Goal: Use online tool/utility: Utilize a website feature to perform a specific function

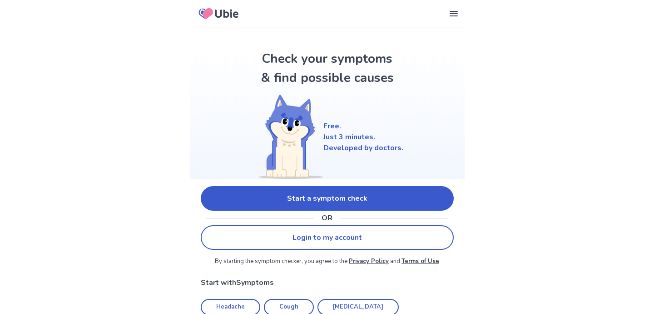
click at [245, 192] on link "Start a symptom check" at bounding box center [327, 198] width 253 height 25
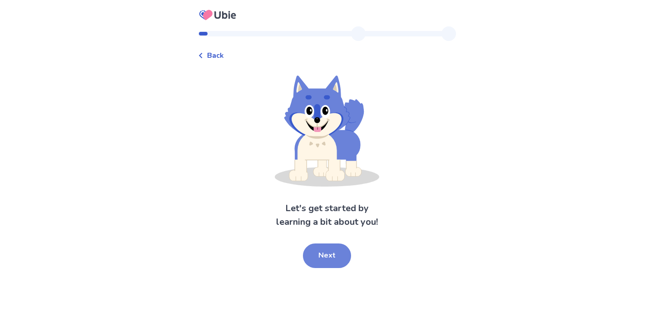
click at [333, 254] on button "Next" at bounding box center [327, 255] width 48 height 25
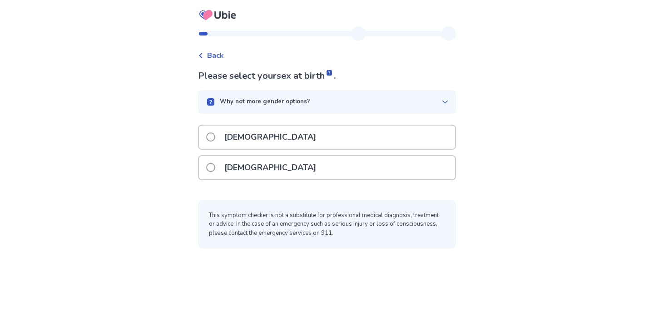
click at [312, 165] on div "[DEMOGRAPHIC_DATA]" at bounding box center [327, 167] width 256 height 23
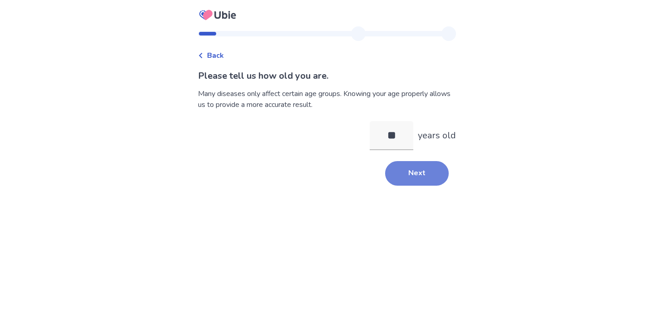
type input "**"
click at [411, 175] on button "Next" at bounding box center [417, 173] width 64 height 25
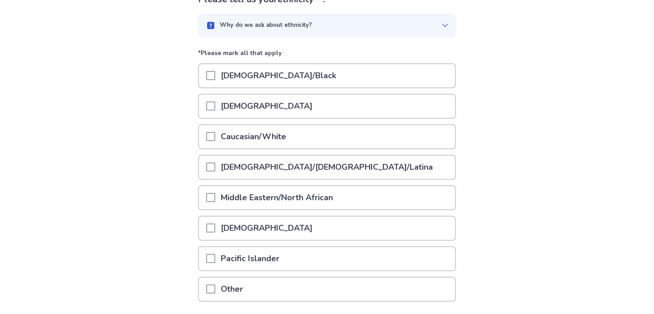
scroll to position [81, 0]
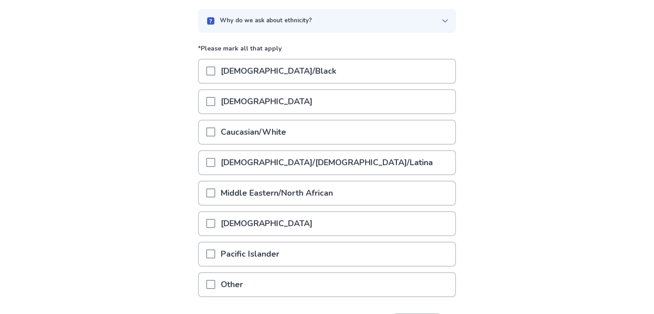
click at [215, 132] on span at bounding box center [210, 131] width 9 height 9
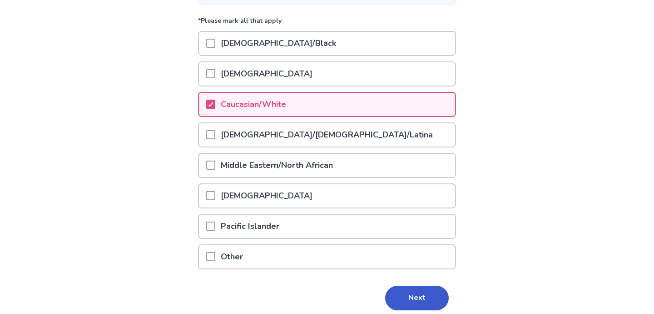
scroll to position [145, 0]
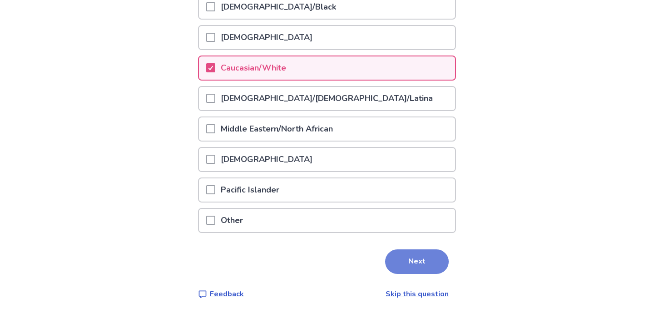
click at [419, 256] on button "Next" at bounding box center [417, 261] width 64 height 25
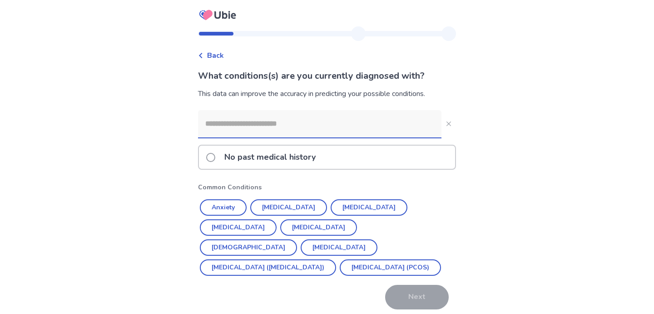
click at [343, 203] on button "Depression" at bounding box center [369, 207] width 77 height 16
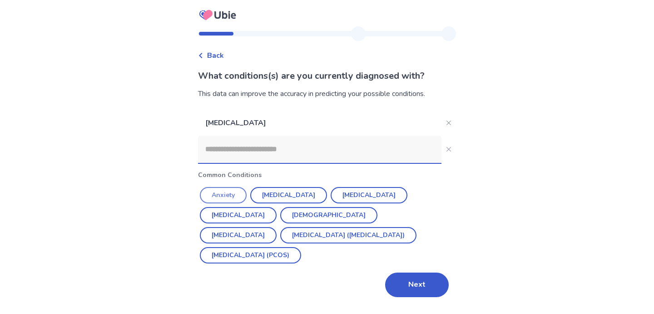
click at [231, 193] on button "Anxiety" at bounding box center [223, 195] width 47 height 16
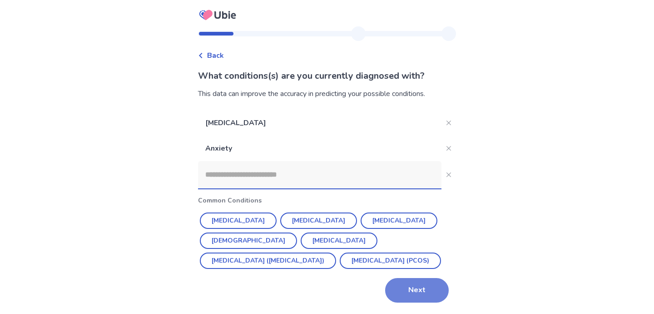
click at [410, 292] on button "Next" at bounding box center [417, 290] width 64 height 25
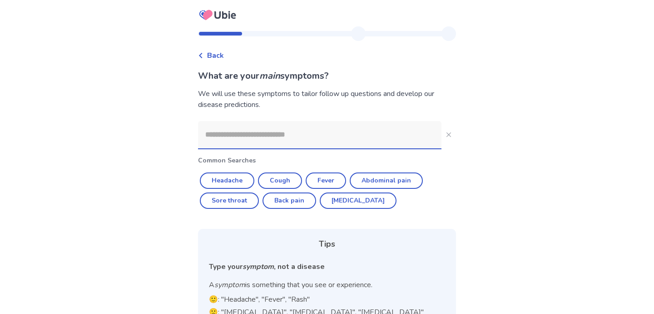
click at [225, 139] on input at bounding box center [320, 134] width 244 height 27
